Goal: Check status: Check status

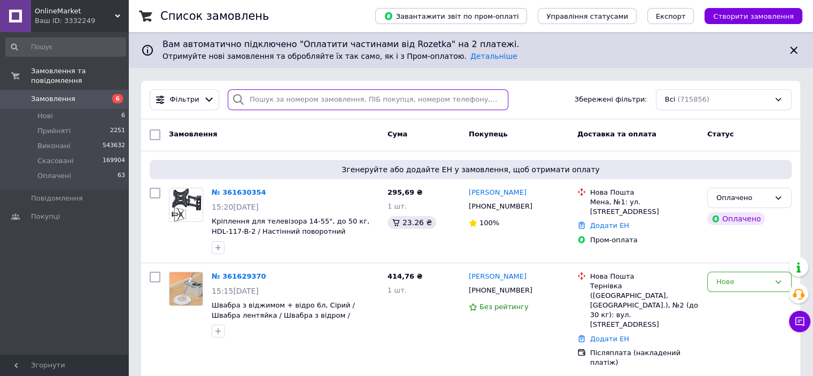
click at [315, 97] on input "search" at bounding box center [368, 99] width 281 height 21
paste input "361619587"
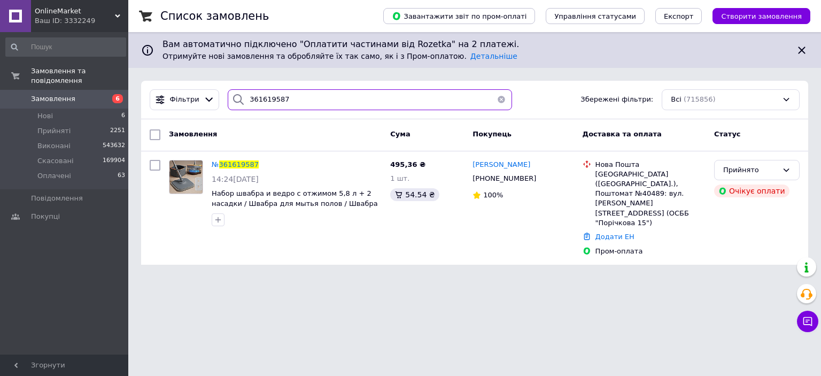
type input "361619587"
click at [74, 23] on div "Ваш ID: 3332249" at bounding box center [82, 21] width 94 height 10
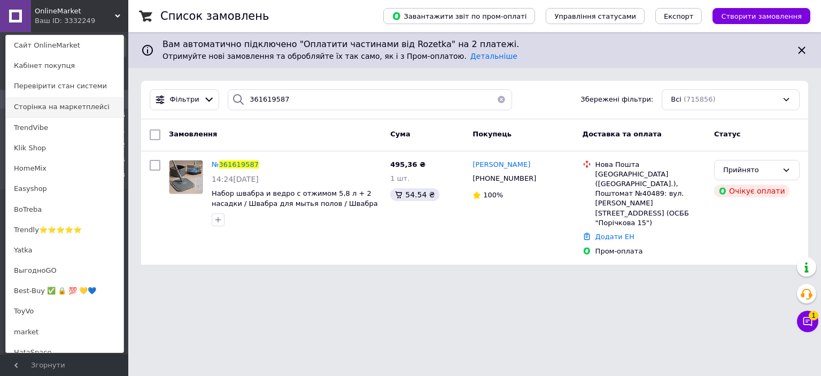
scroll to position [842, 0]
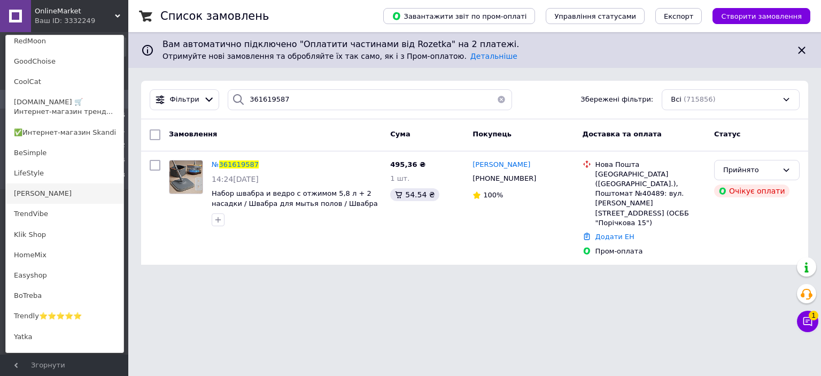
click at [43, 196] on link "[PERSON_NAME]" at bounding box center [65, 193] width 118 height 20
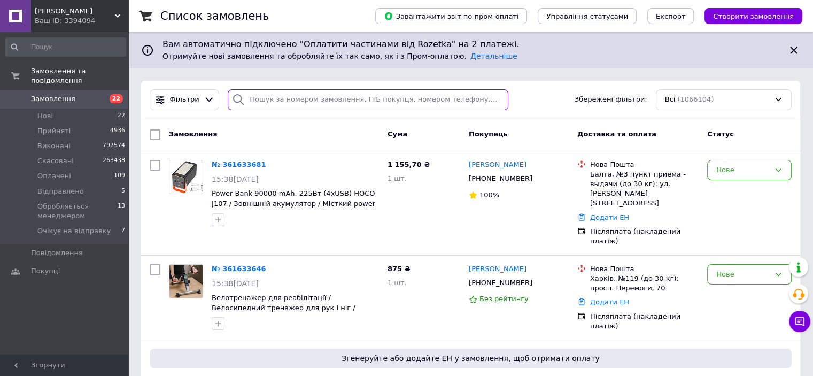
click at [304, 102] on input "search" at bounding box center [368, 99] width 281 height 21
paste input "361621482"
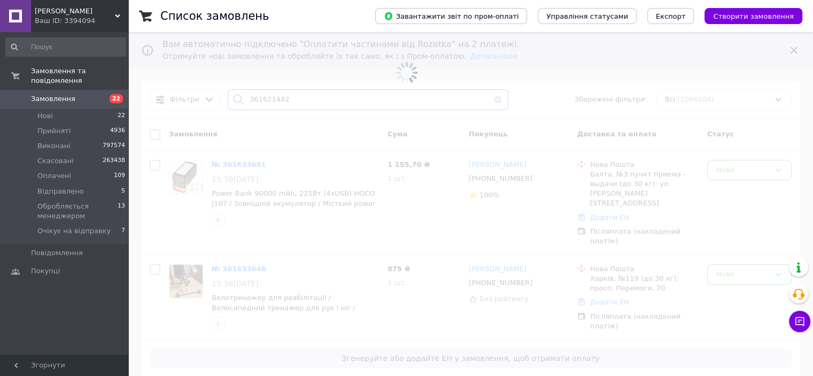
type input "361621482"
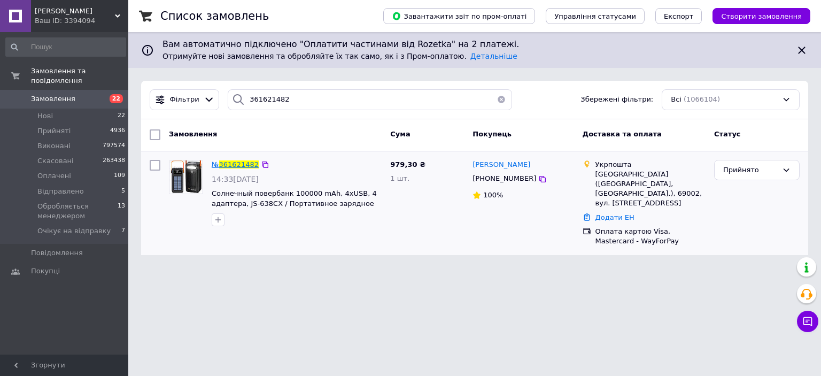
click at [233, 166] on span "361621482" at bounding box center [239, 164] width 40 height 8
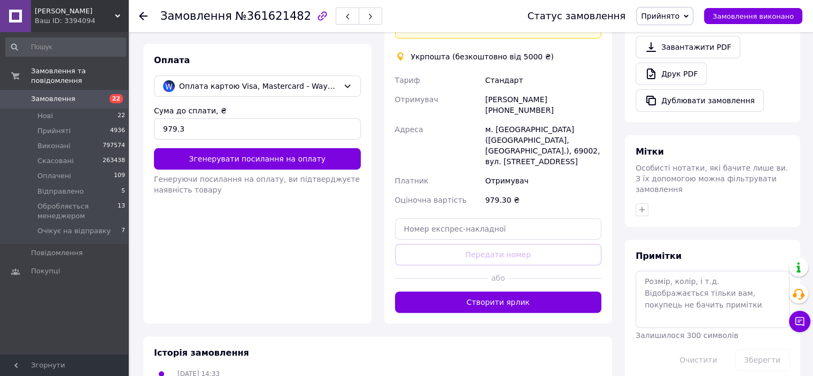
scroll to position [402, 0]
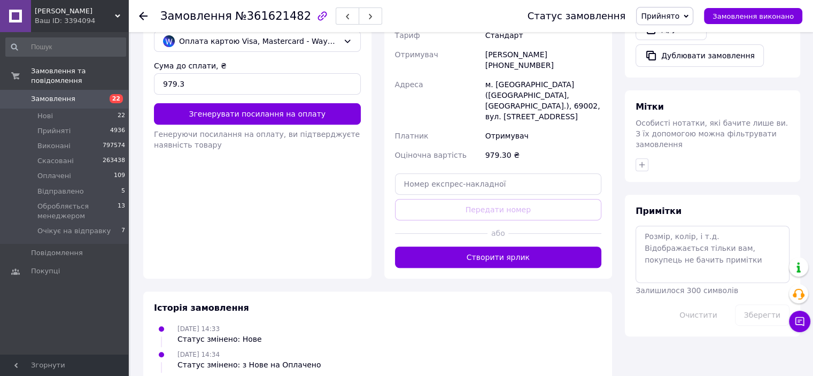
drag, startPoint x: 334, startPoint y: 313, endPoint x: 315, endPoint y: 314, distance: 19.3
click at [315, 348] on div "[DATE] 14:34 Статус змінено: з Нове на Оплачено" at bounding box center [378, 358] width 456 height 21
